Goal: Task Accomplishment & Management: Manage account settings

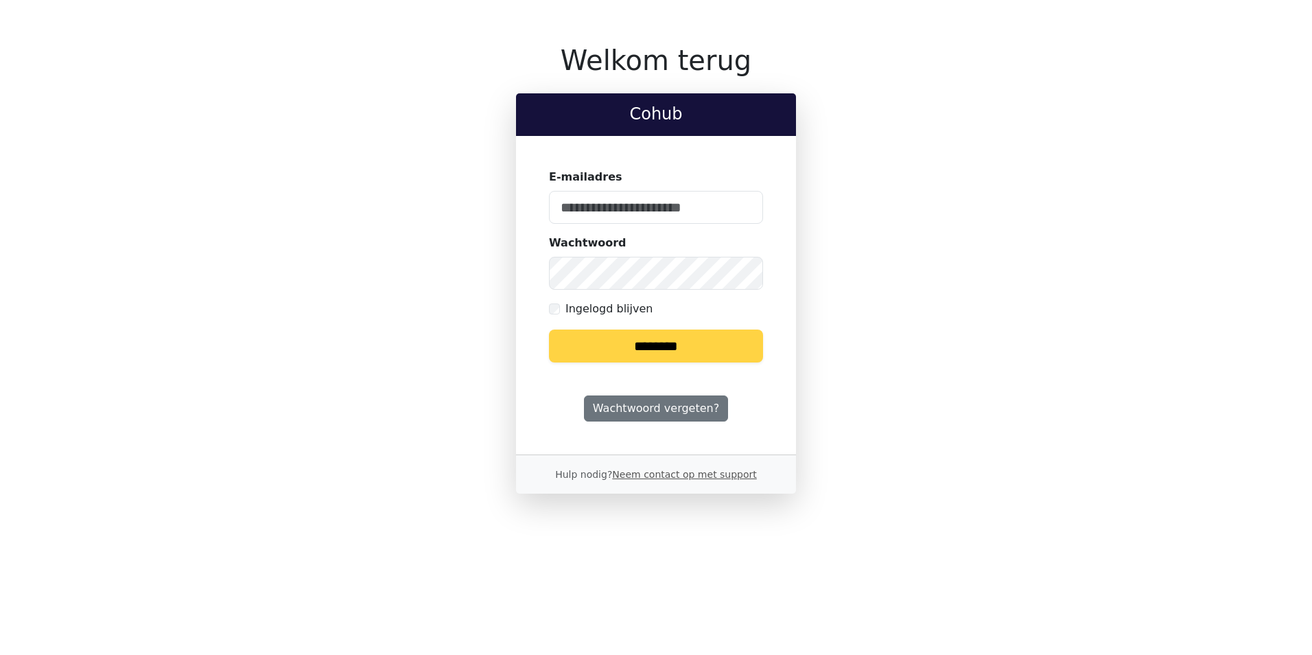
type input "**********"
click at [671, 350] on input "********" at bounding box center [656, 345] width 214 height 33
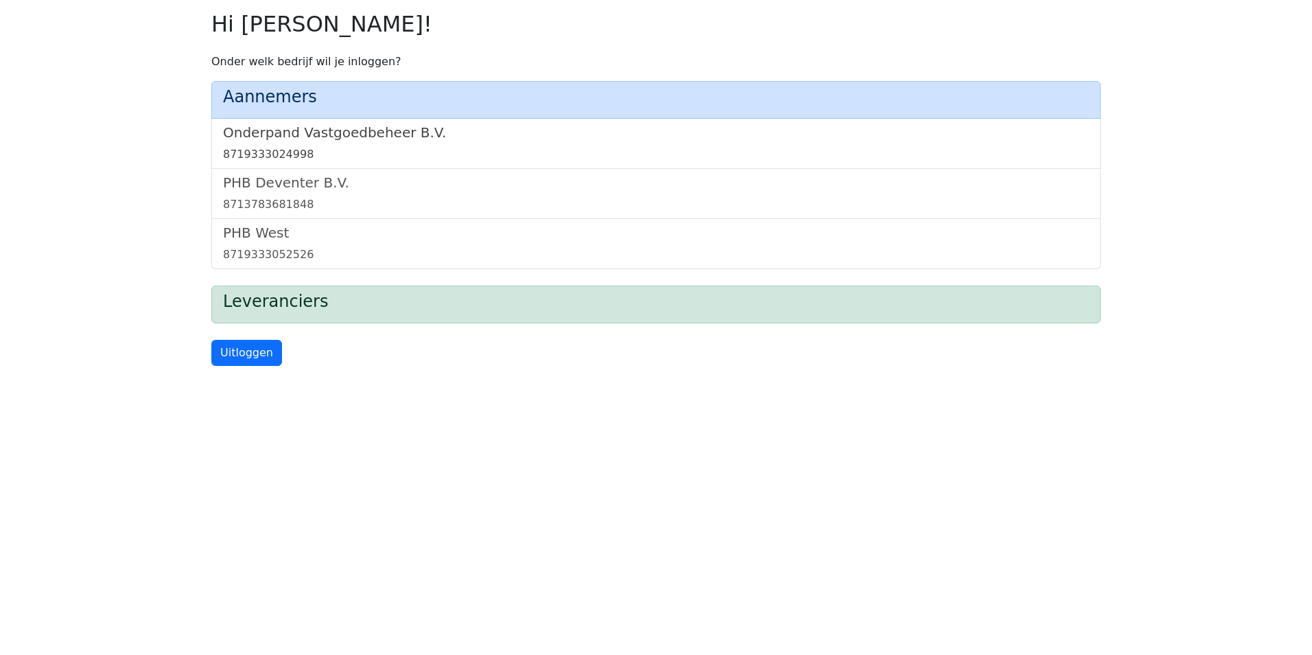
click at [458, 151] on div "8719333024998" at bounding box center [656, 154] width 866 height 16
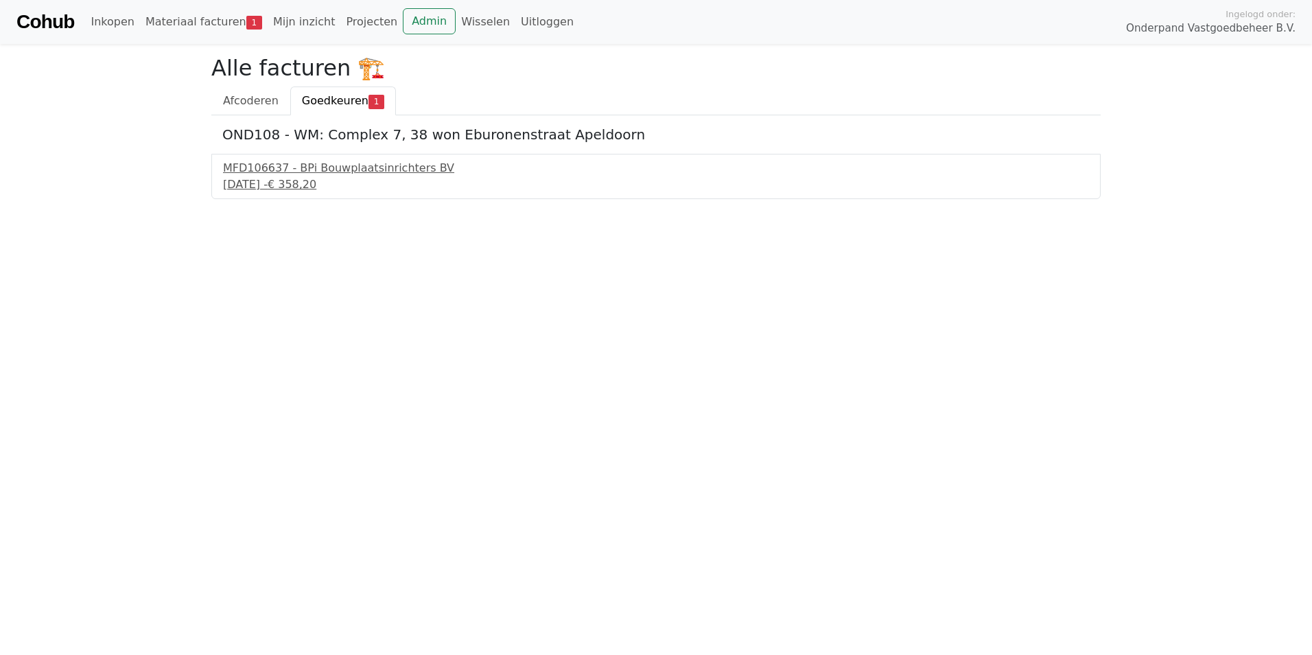
click at [69, 40] on div "Cohub Inkopen Materiaal facturen 1 Mijn inzicht Projecten Admin Wisselen Uitlog…" at bounding box center [656, 22] width 1312 height 44
click at [71, 31] on link "Cohub" at bounding box center [45, 21] width 58 height 33
click at [1259, 16] on span "Ingelogd onder:" at bounding box center [1261, 14] width 70 height 13
click at [1251, 34] on span "Onderpand Vastgoedbeheer B.V." at bounding box center [1211, 29] width 170 height 16
click at [16, 25] on div "Cohub Inkopen Materiaal facturen 1 Mijn inzicht Projecten Admin Wisselen Uitlog…" at bounding box center [656, 22] width 1312 height 44
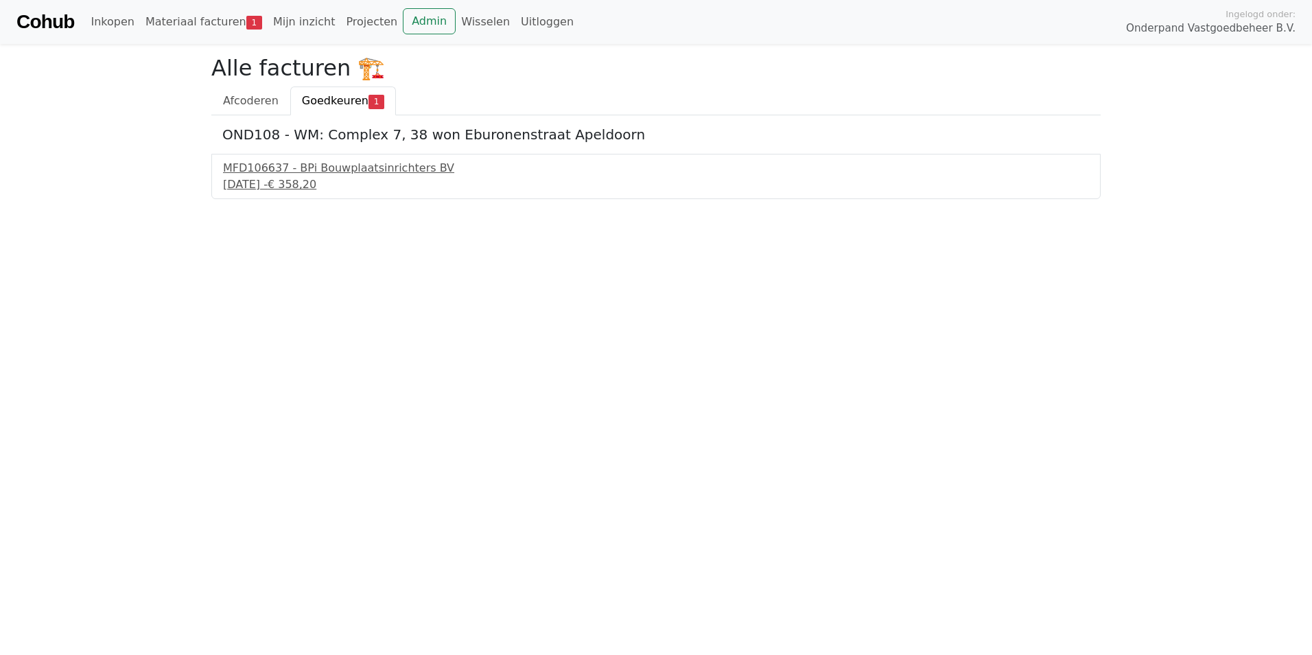
click at [29, 23] on link "Cohub" at bounding box center [45, 21] width 58 height 33
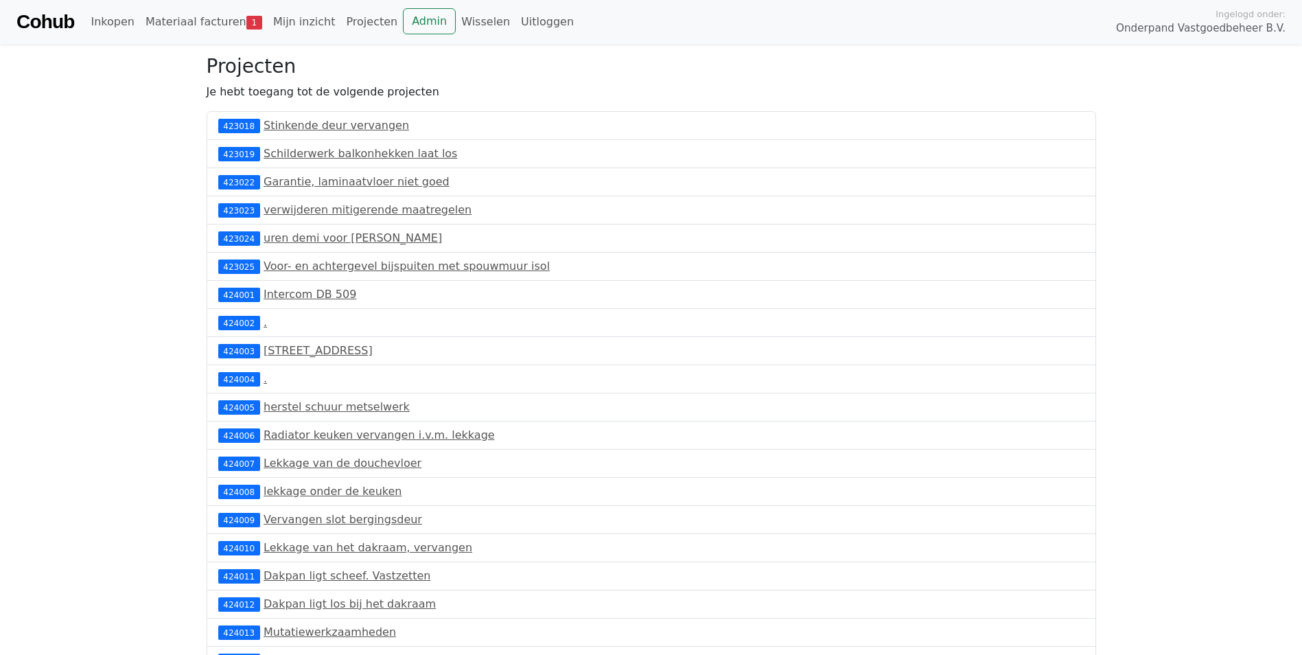
drag, startPoint x: 29, startPoint y: 22, endPoint x: 38, endPoint y: 40, distance: 20.0
click at [29, 22] on link "Cohub" at bounding box center [45, 21] width 58 height 33
click at [67, 30] on link "Cohub" at bounding box center [45, 21] width 58 height 33
click at [403, 21] on link "Admin" at bounding box center [429, 21] width 53 height 26
click at [403, 22] on link "Admin" at bounding box center [429, 21] width 53 height 26
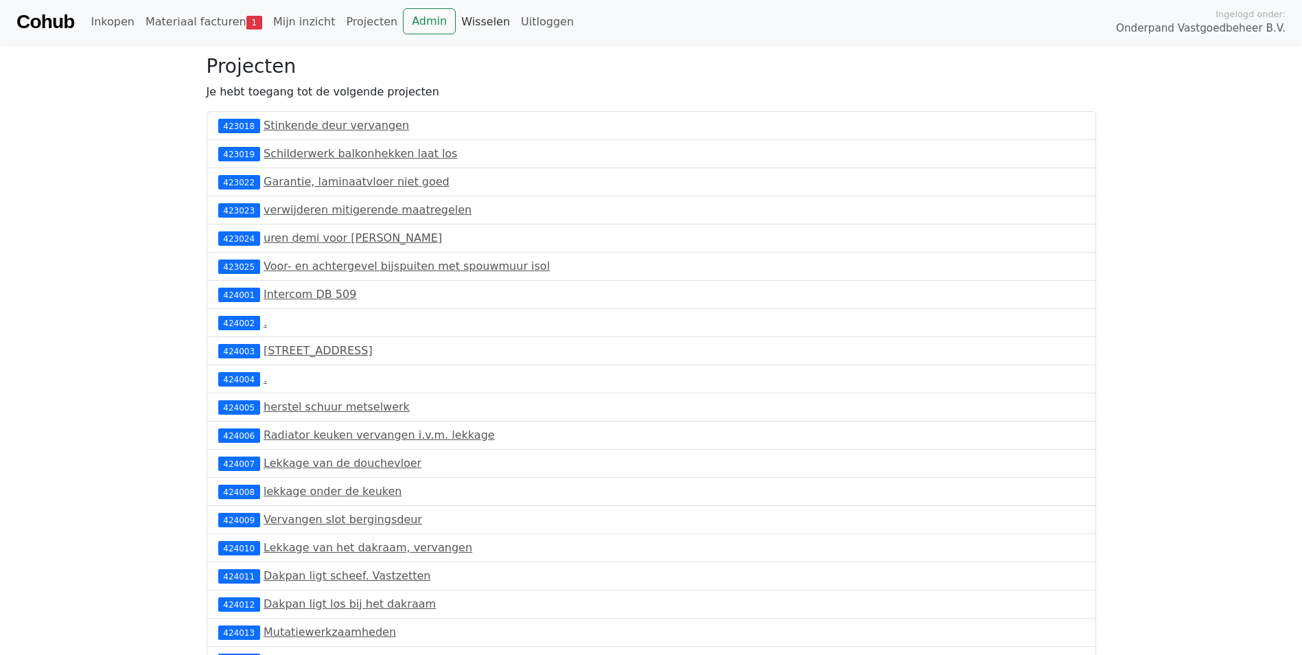
click at [456, 20] on link "Wisselen" at bounding box center [486, 21] width 60 height 27
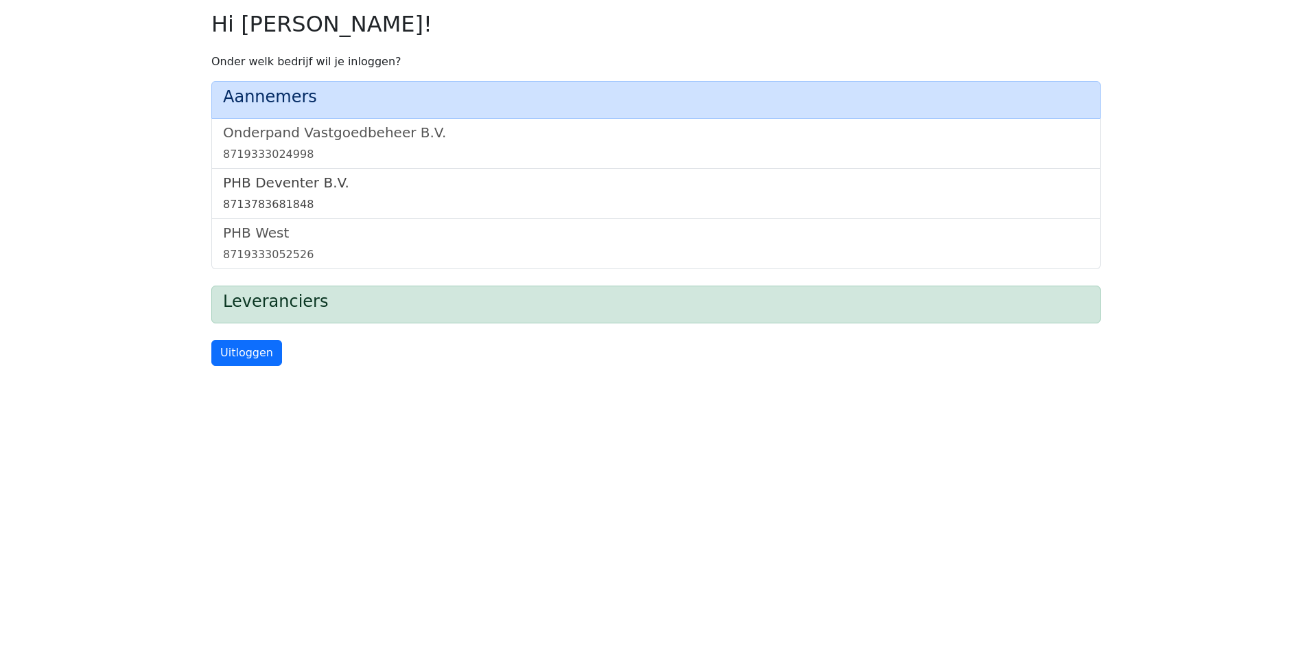
click at [369, 195] on link "PHB Deventer B.V. 8713783681848" at bounding box center [656, 193] width 866 height 38
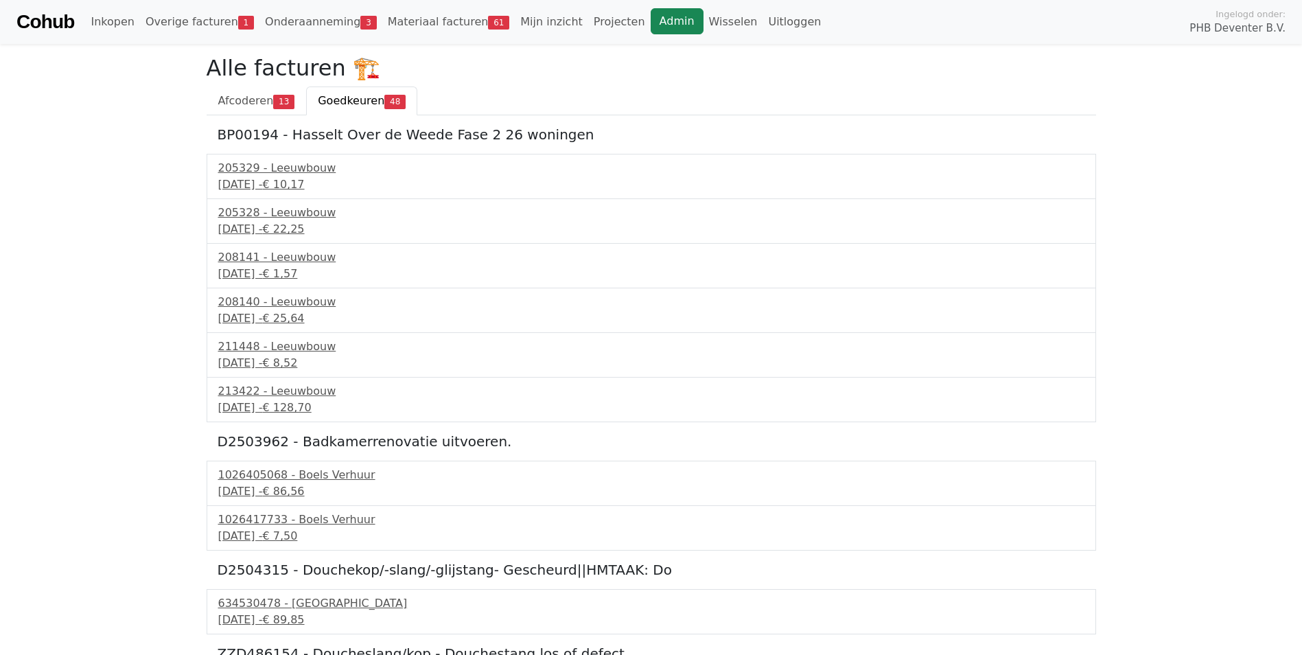
click at [651, 27] on link "Admin" at bounding box center [677, 21] width 53 height 26
